Goal: Transaction & Acquisition: Subscribe to service/newsletter

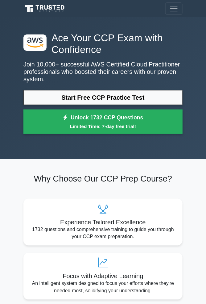
click at [97, 127] on small "Limited Time: 7-day free trial!" at bounding box center [102, 126] width 143 height 7
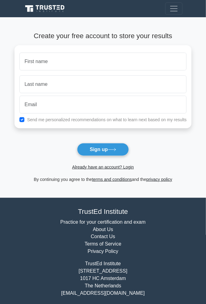
click at [59, 63] on input "text" at bounding box center [102, 62] width 167 height 18
type input "Eslam"
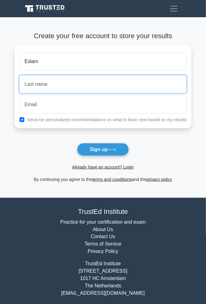
click at [67, 79] on input "text" at bounding box center [102, 84] width 167 height 18
type input "[PERSON_NAME]"
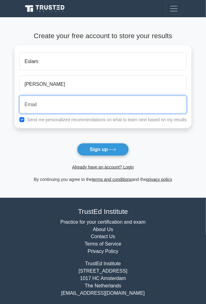
click at [51, 102] on input "email" at bounding box center [102, 105] width 167 height 18
type input "[EMAIL_ADDRESS][DOMAIN_NAME]"
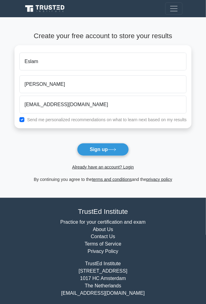
click at [101, 154] on button "Sign up" at bounding box center [103, 149] width 52 height 13
